Goal: Information Seeking & Learning: Understand process/instructions

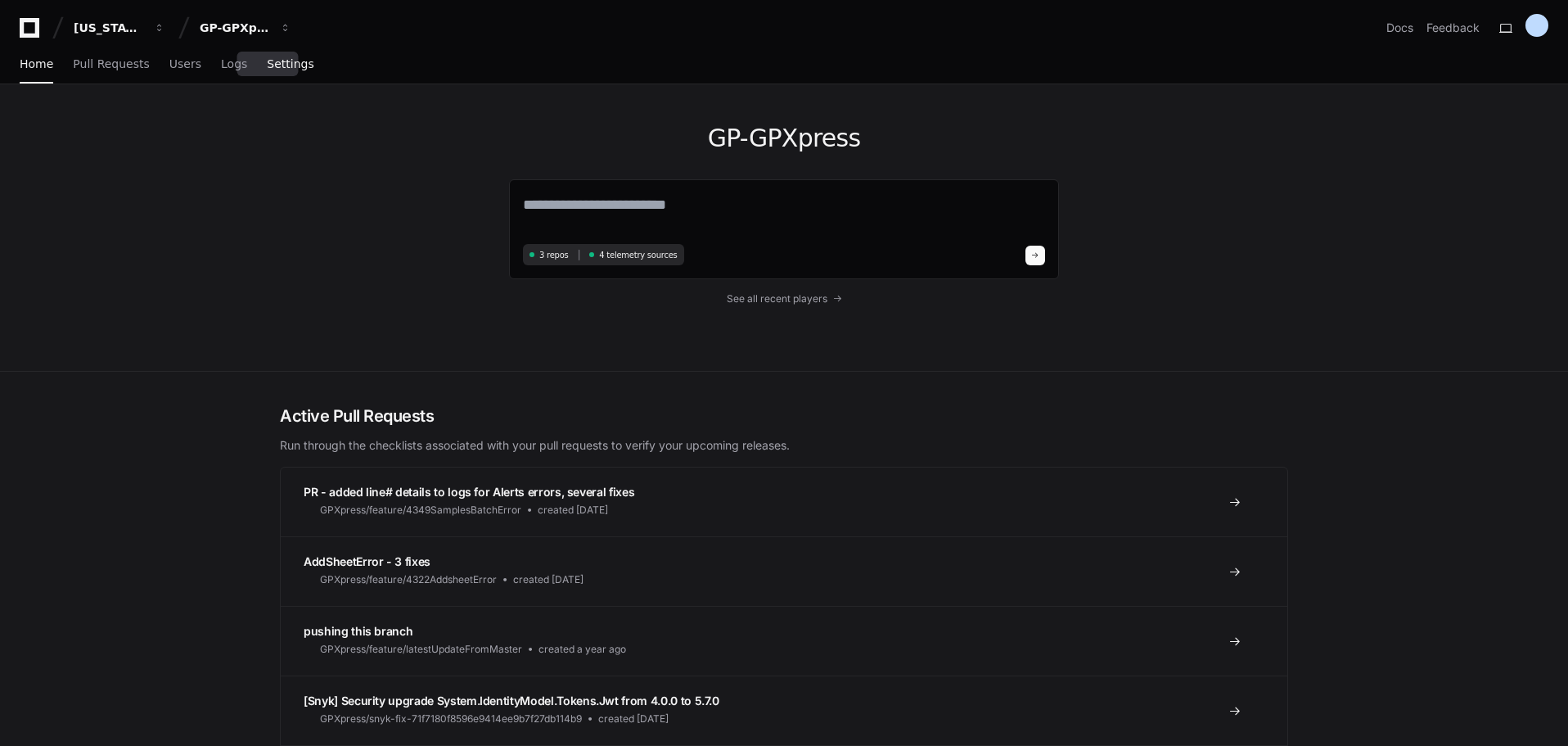
click at [267, 65] on span "Settings" at bounding box center [290, 64] width 46 height 10
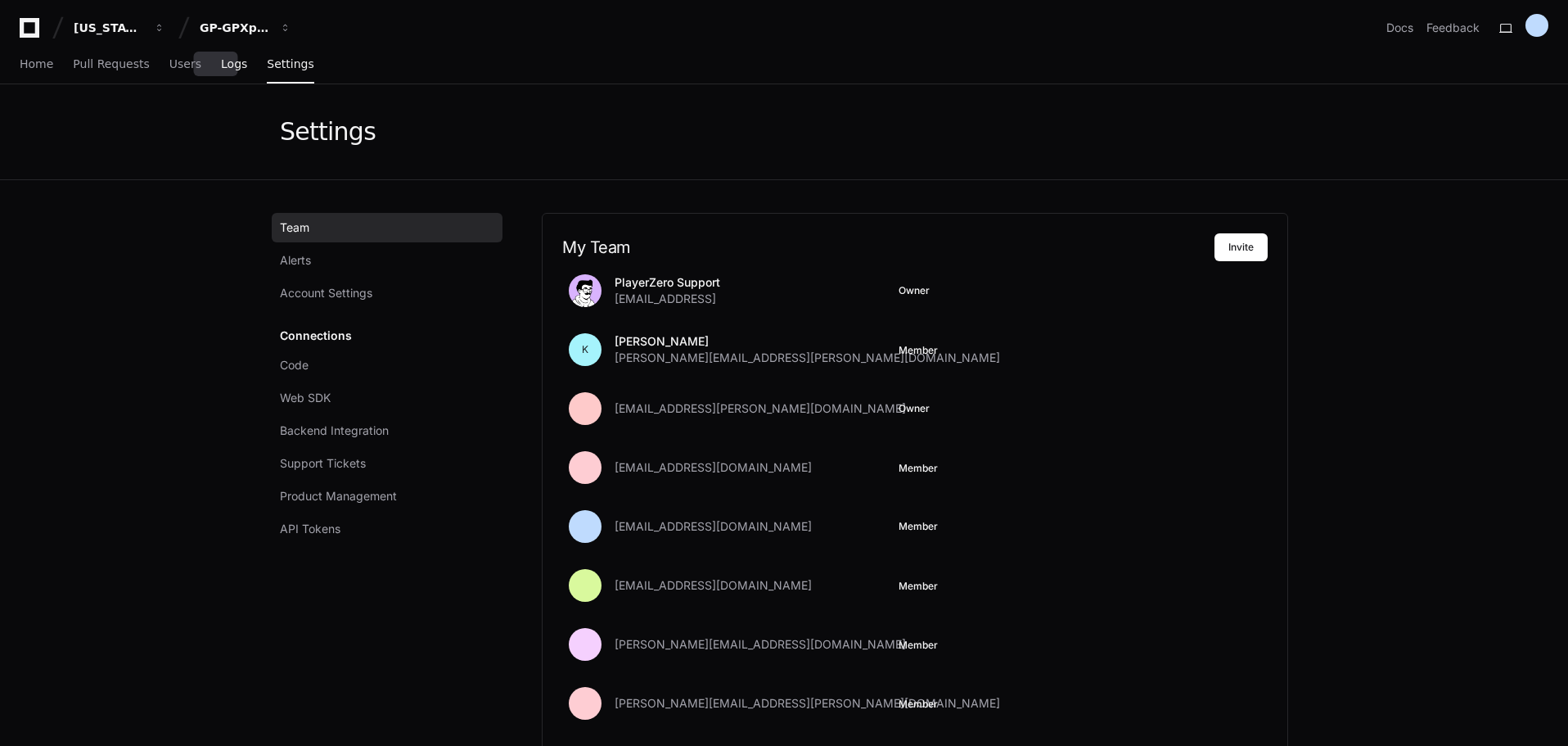
click at [221, 67] on span "Logs" at bounding box center [233, 64] width 26 height 10
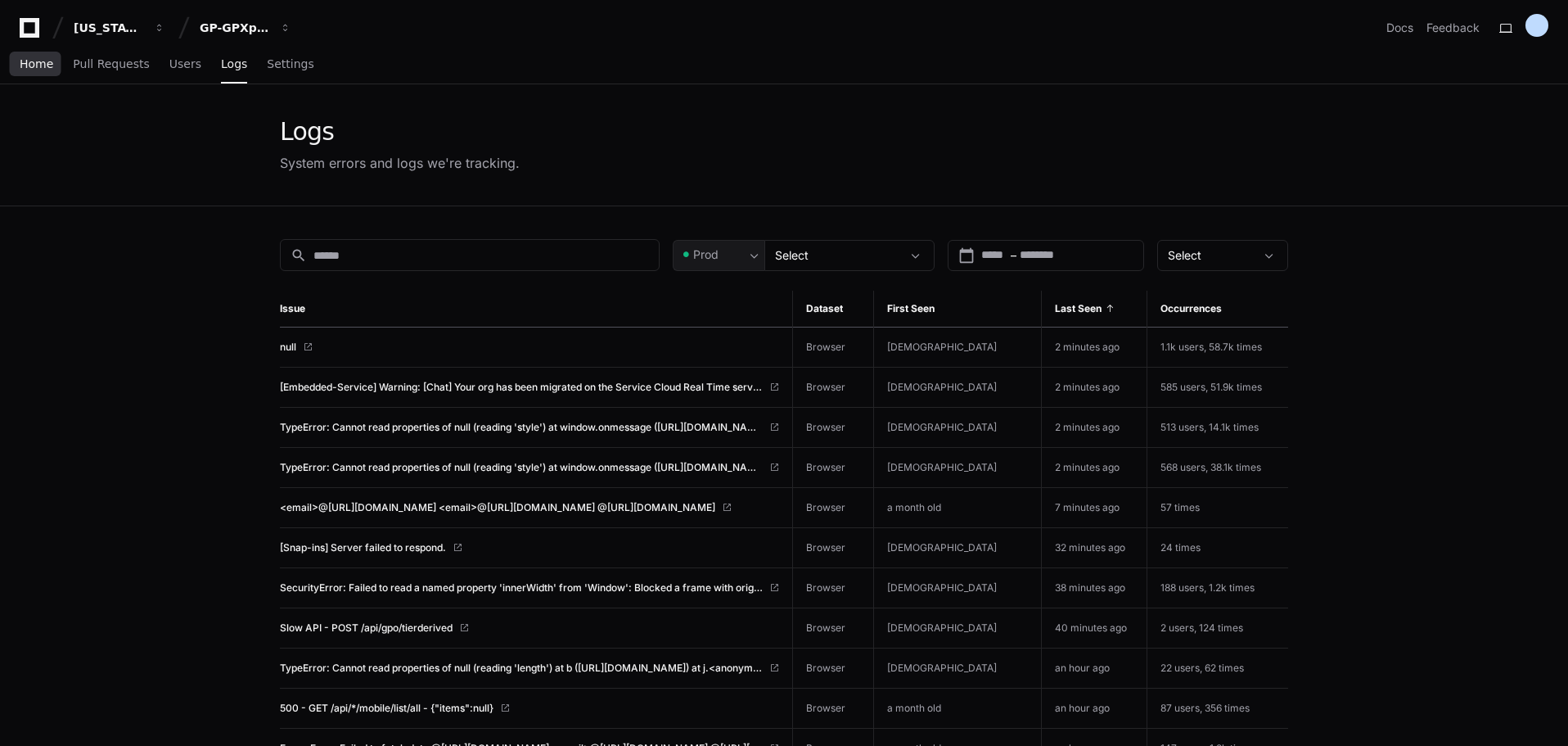
click at [36, 64] on span "Home" at bounding box center [37, 64] width 34 height 10
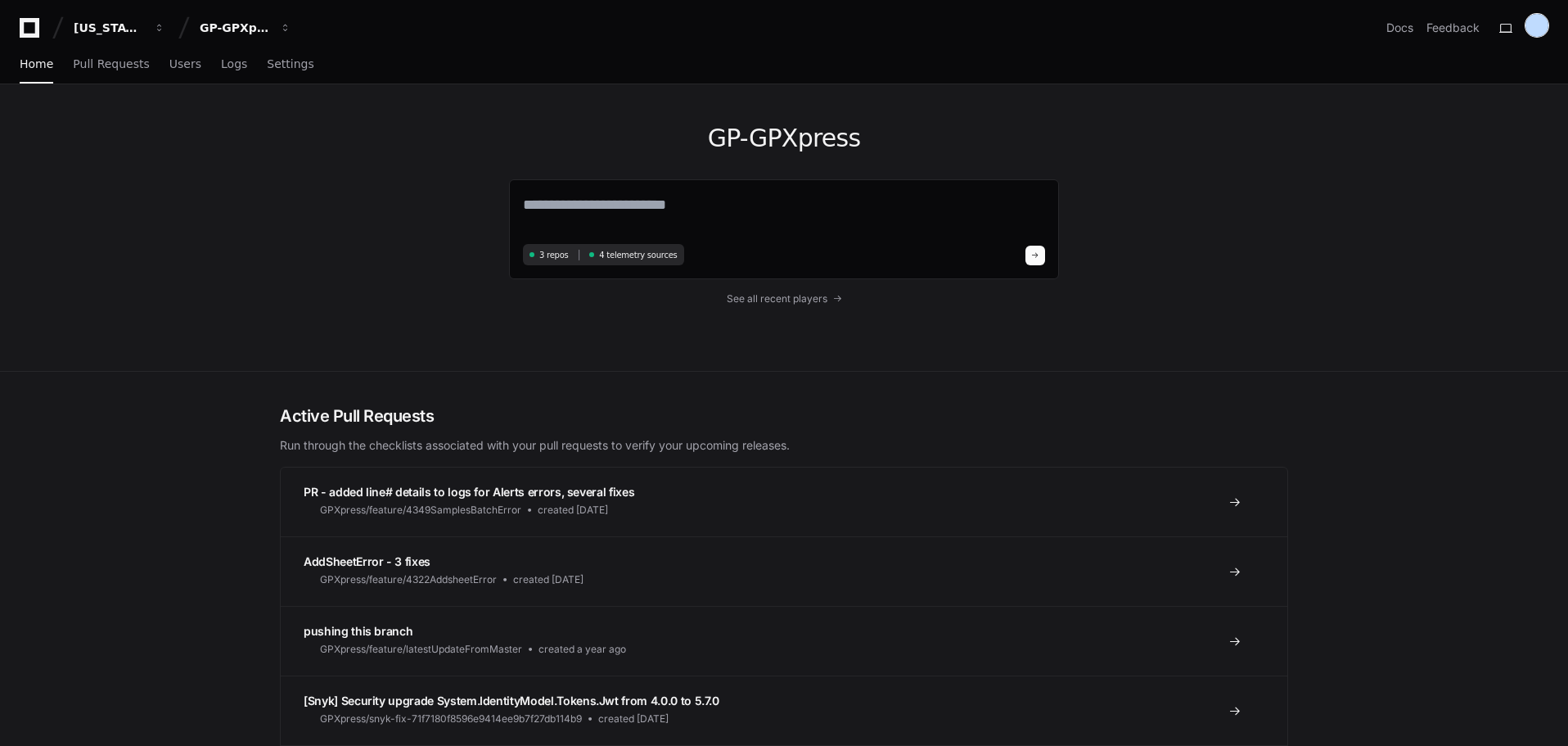
click at [1539, 24] on div at bounding box center [1536, 25] width 23 height 23
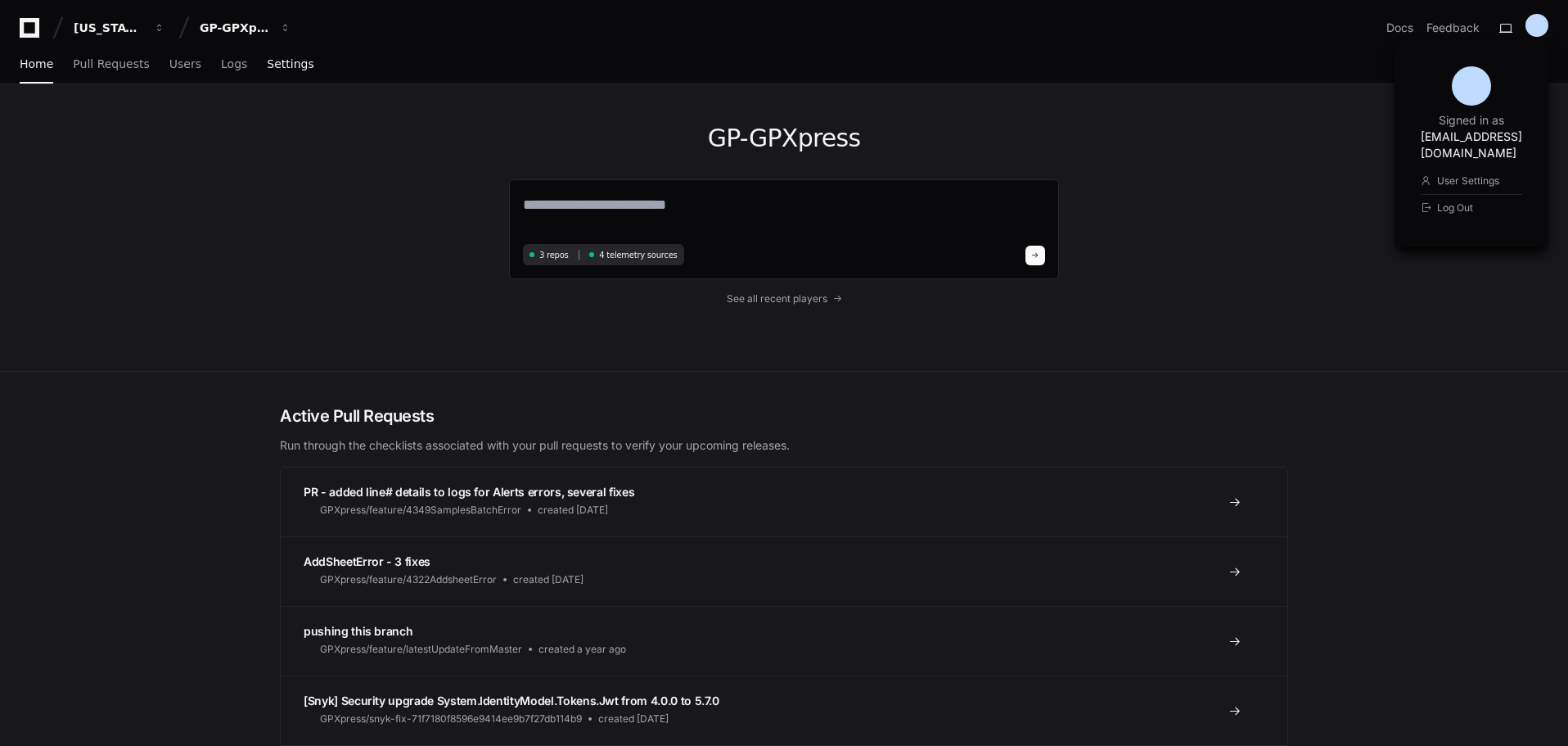
drag, startPoint x: 325, startPoint y: 132, endPoint x: 282, endPoint y: 49, distance: 93.5
click at [324, 129] on div "GP-GPXpress 3 repos 4 telemetry sources See all recent players" at bounding box center [784, 228] width 1048 height 287
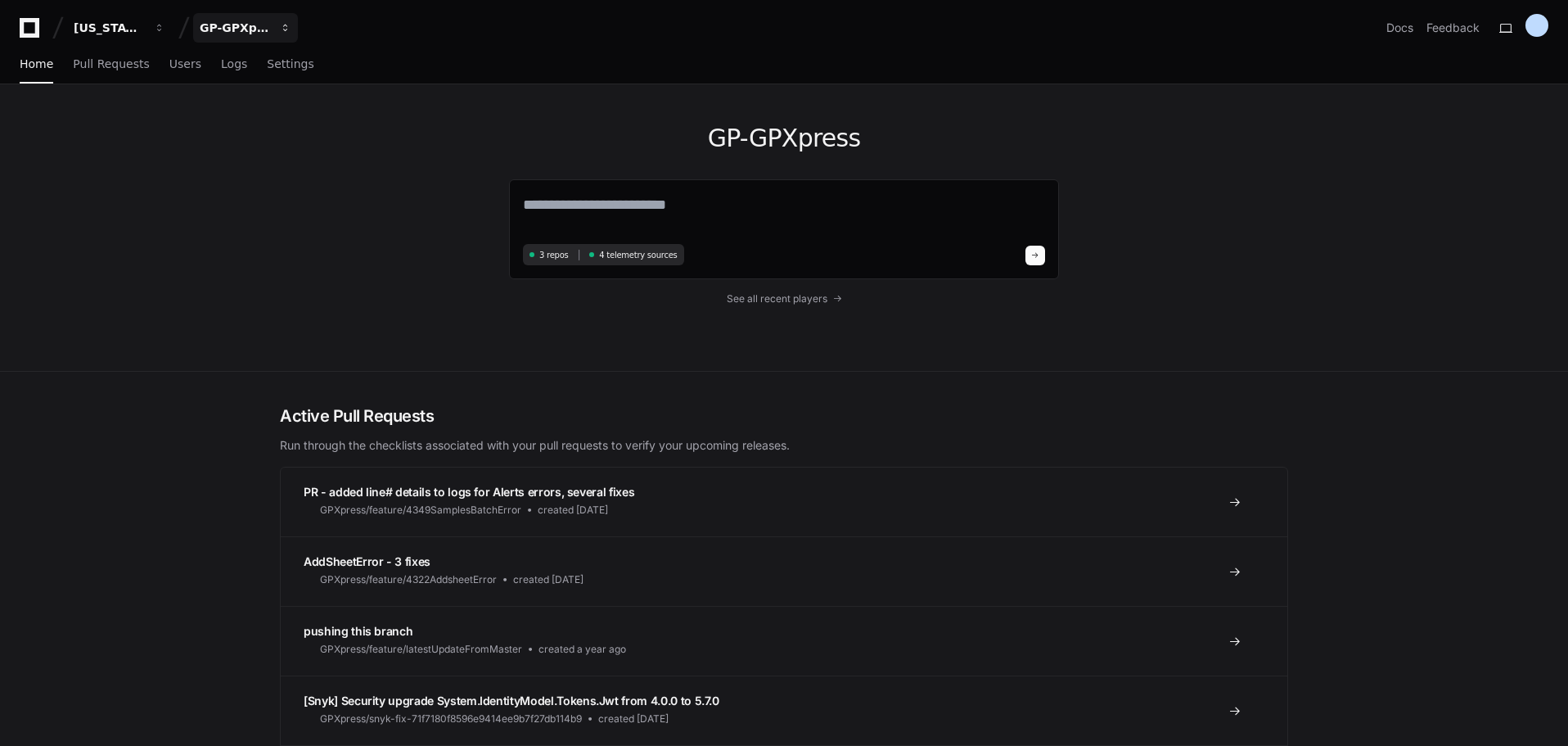
click at [292, 28] on button "GP-GPXpress" at bounding box center [245, 28] width 105 height 30
click at [338, 314] on div "GP-GPXpress 3 repos 4 telemetry sources See all recent players" at bounding box center [784, 228] width 1048 height 287
click at [751, 303] on span "See all recent players" at bounding box center [778, 298] width 101 height 13
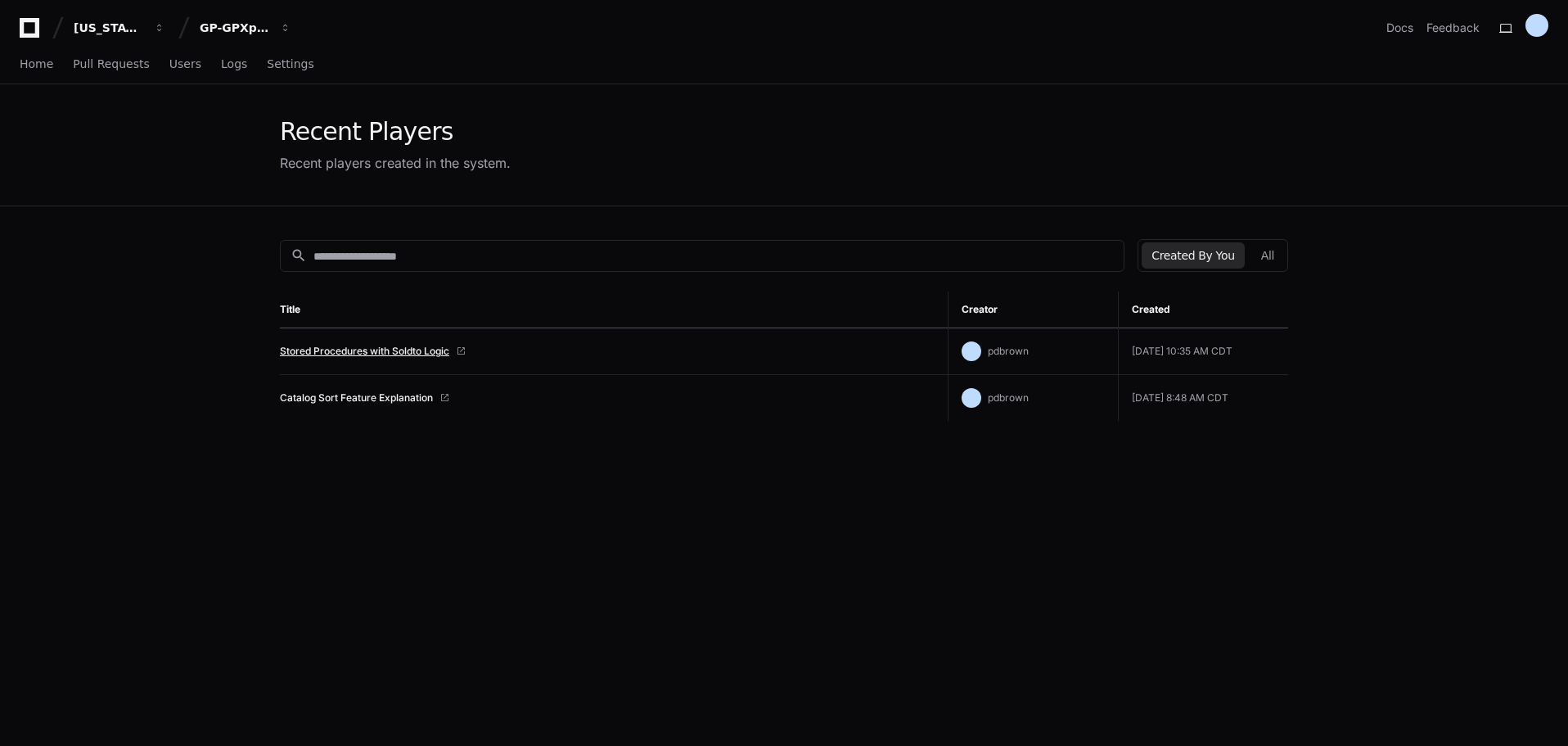
click at [410, 352] on link "Stored Procedures with Soldto Logic" at bounding box center [364, 350] width 169 height 13
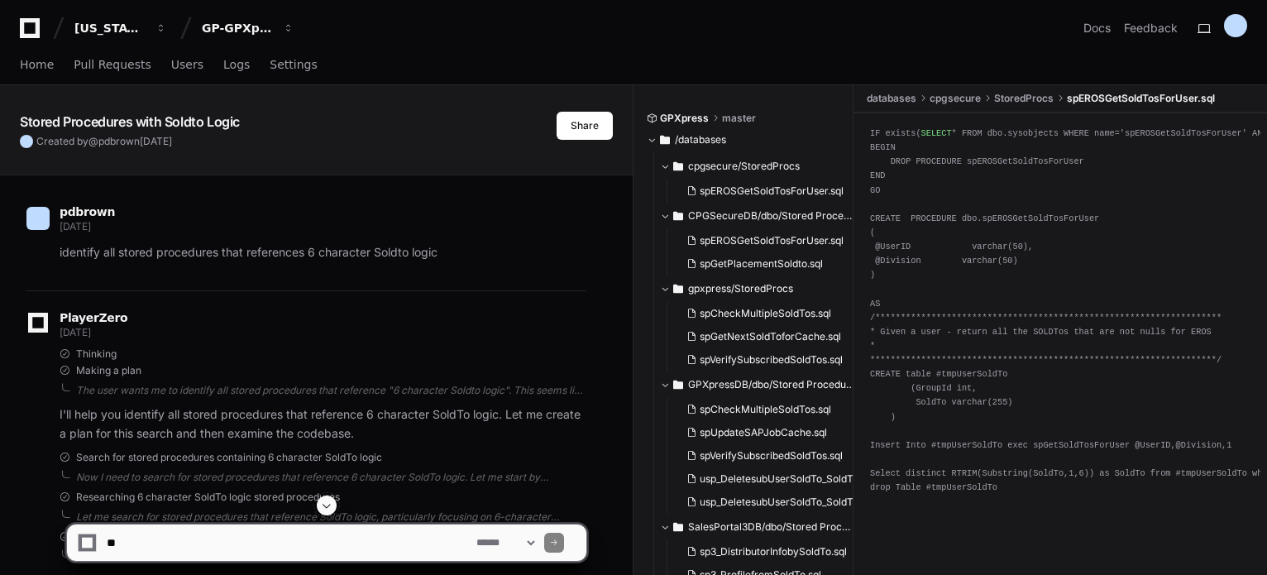
click at [1032, 386] on div "**********" at bounding box center [1060, 311] width 381 height 368
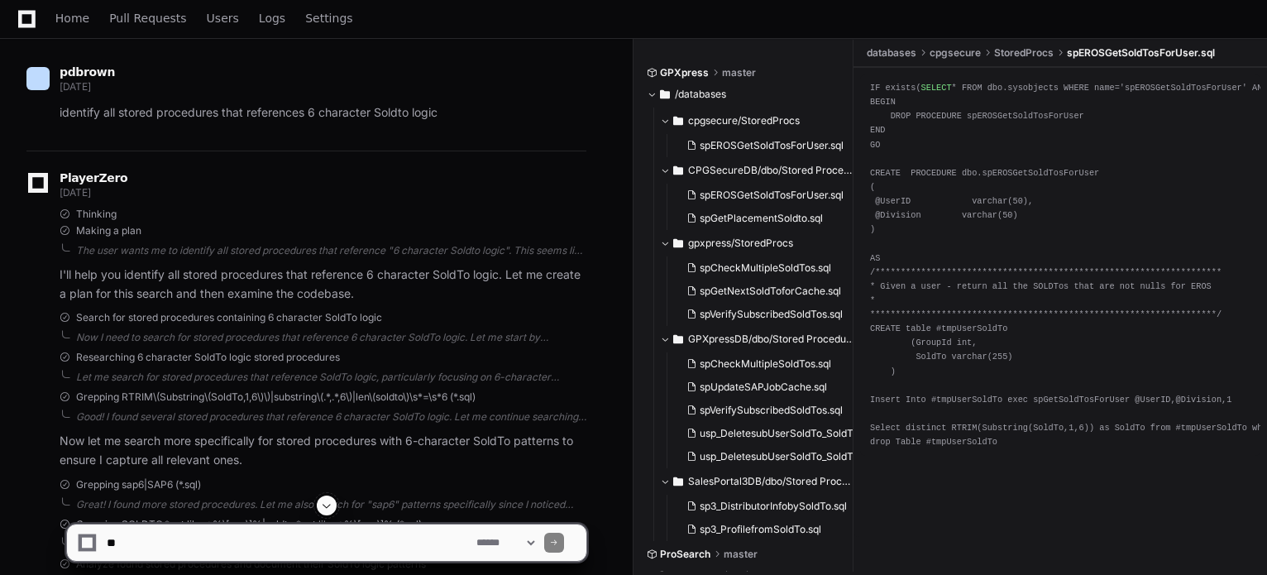
scroll to position [165, 0]
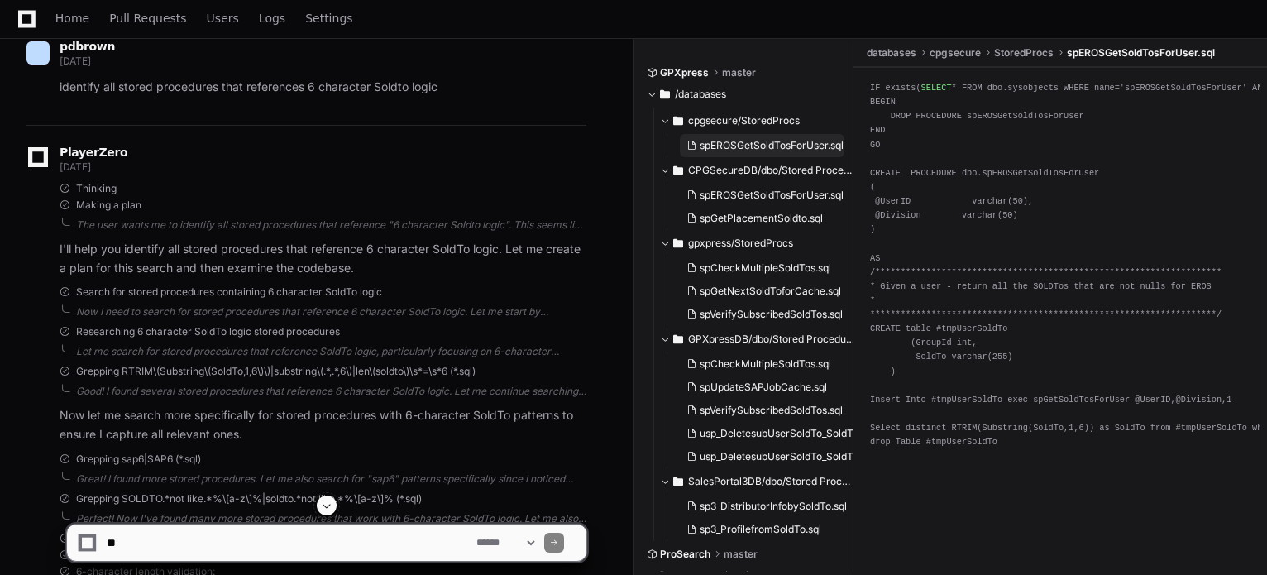
click at [771, 141] on span "spEROSGetSoldTosForUser.sql" at bounding box center [772, 145] width 144 height 13
click at [996, 429] on div "**********" at bounding box center [1060, 265] width 381 height 368
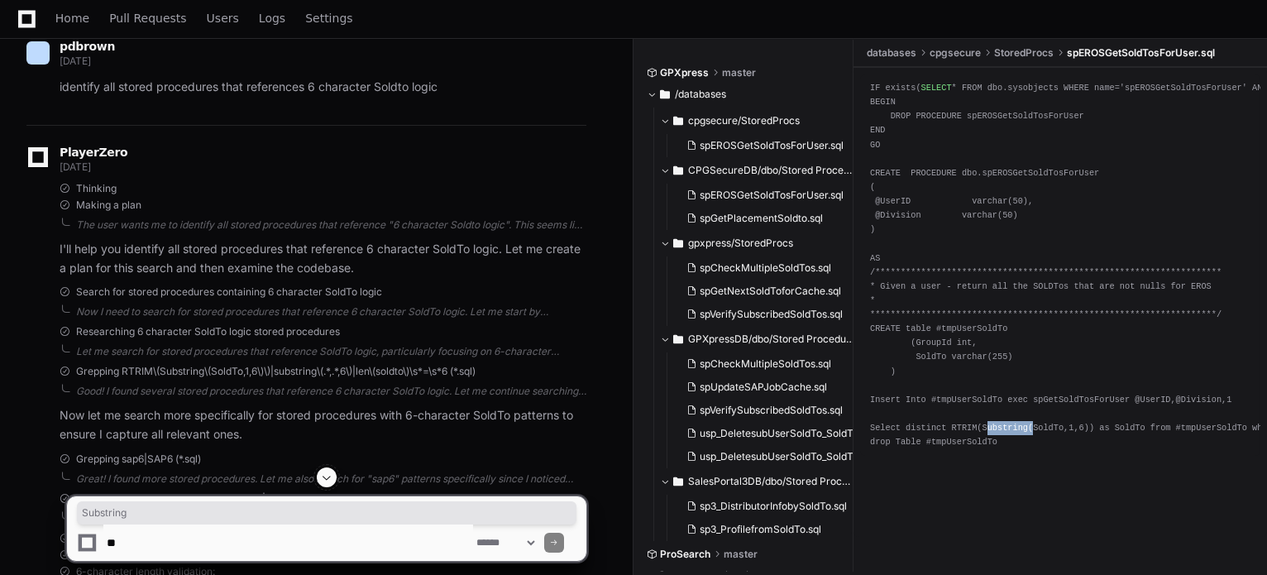
copy div "Substring"
